Goal: Transaction & Acquisition: Obtain resource

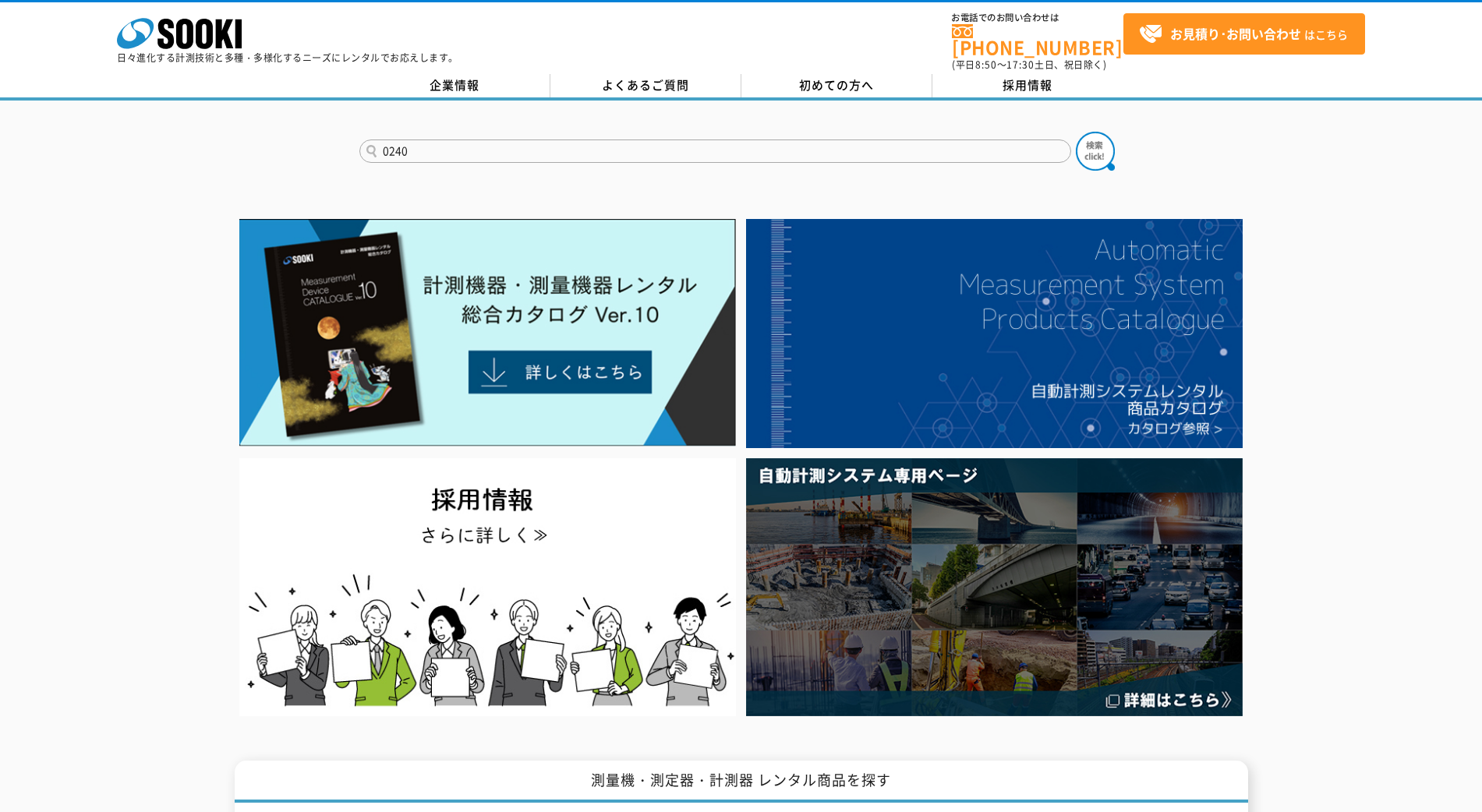
type input "0240"
click at [1076, 132] on button at bounding box center [1095, 150] width 39 height 39
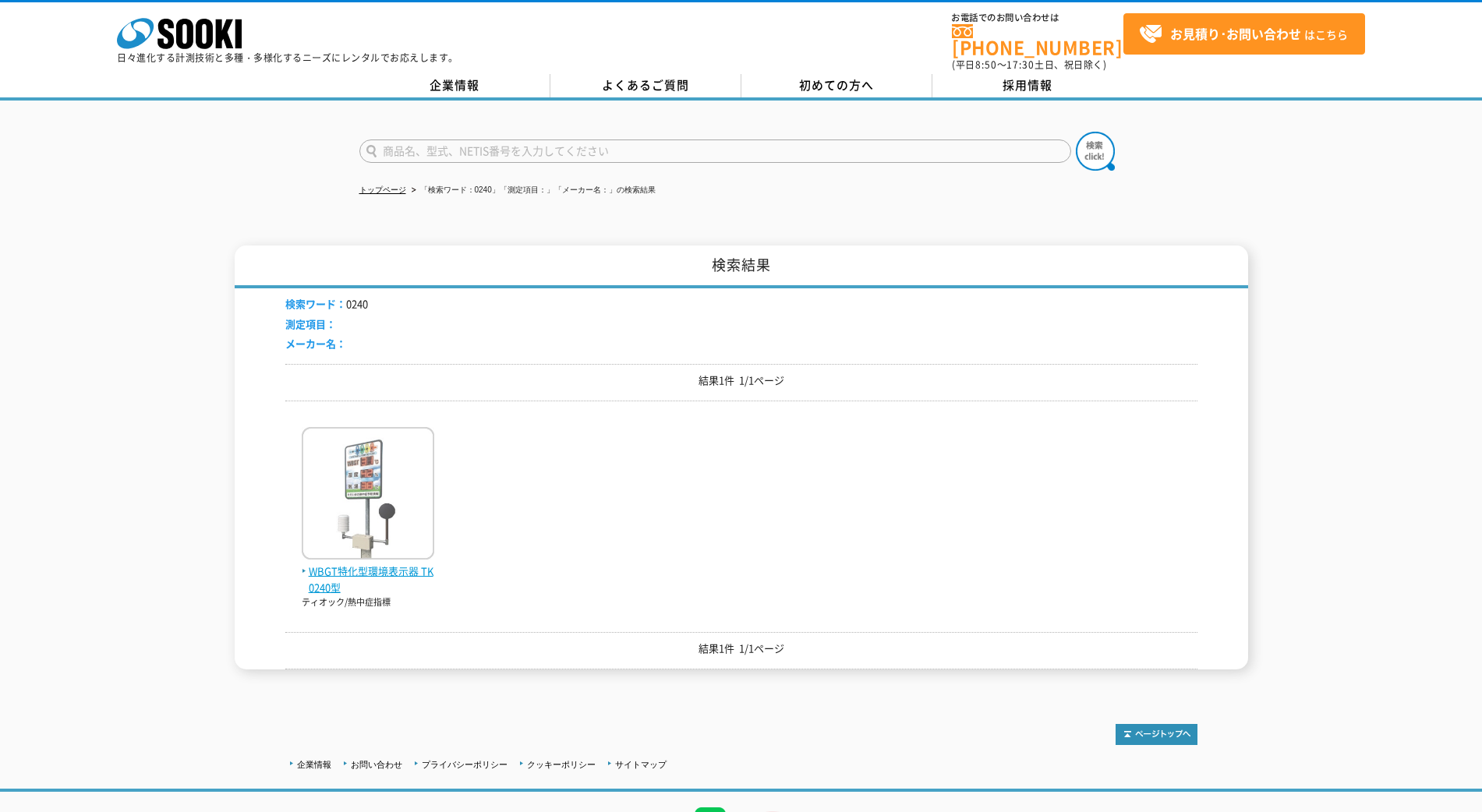
click at [357, 494] on img at bounding box center [368, 495] width 132 height 136
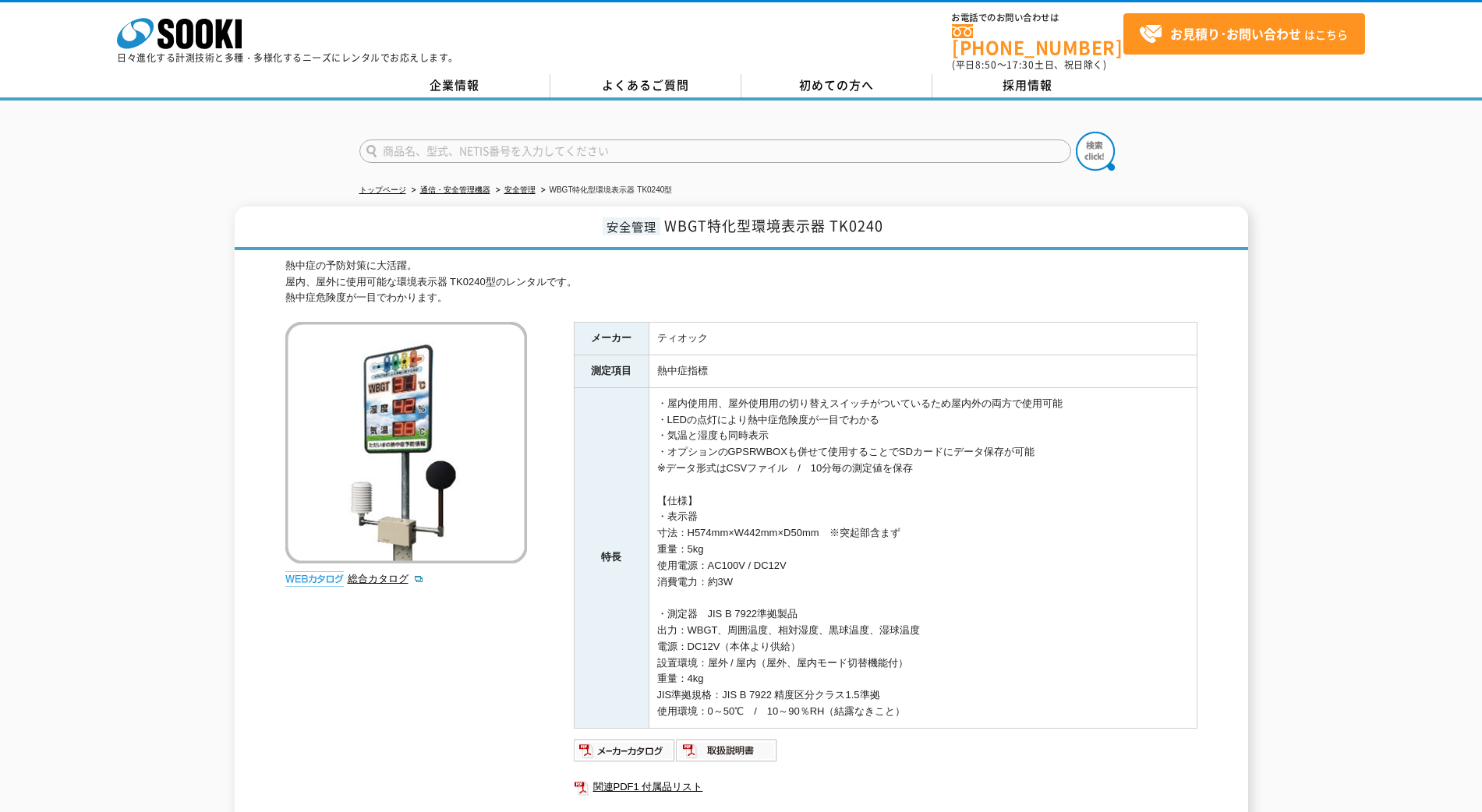
click at [653, 277] on div "熱中症の予防対策に大活躍。 屋内、屋外に使用可能な環境表示器 TK0240型のレンタルです。 熱中症危険度が一目でわかります。" at bounding box center [742, 282] width 912 height 48
